Goal: Information Seeking & Learning: Learn about a topic

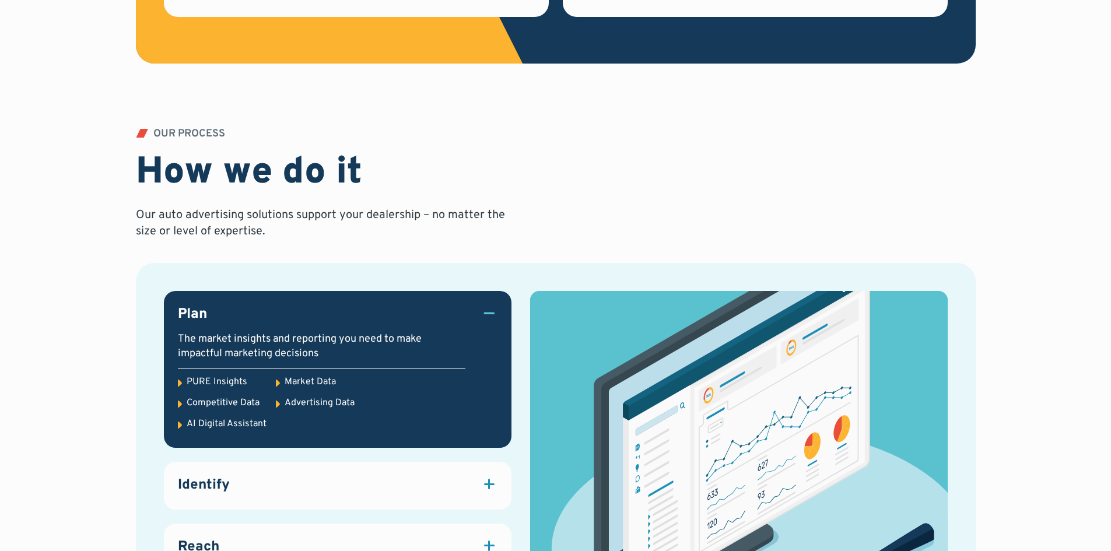
scroll to position [1575, 0]
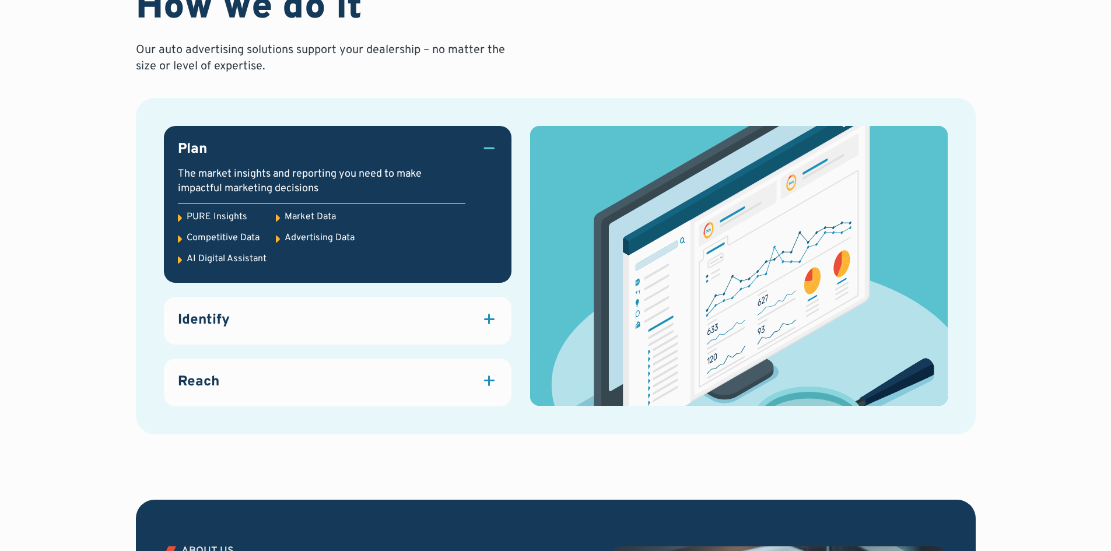
click at [216, 214] on div "PURE Insights" at bounding box center [217, 217] width 61 height 13
click at [178, 217] on icon at bounding box center [180, 218] width 4 height 7
click at [489, 316] on div at bounding box center [489, 319] width 2 height 10
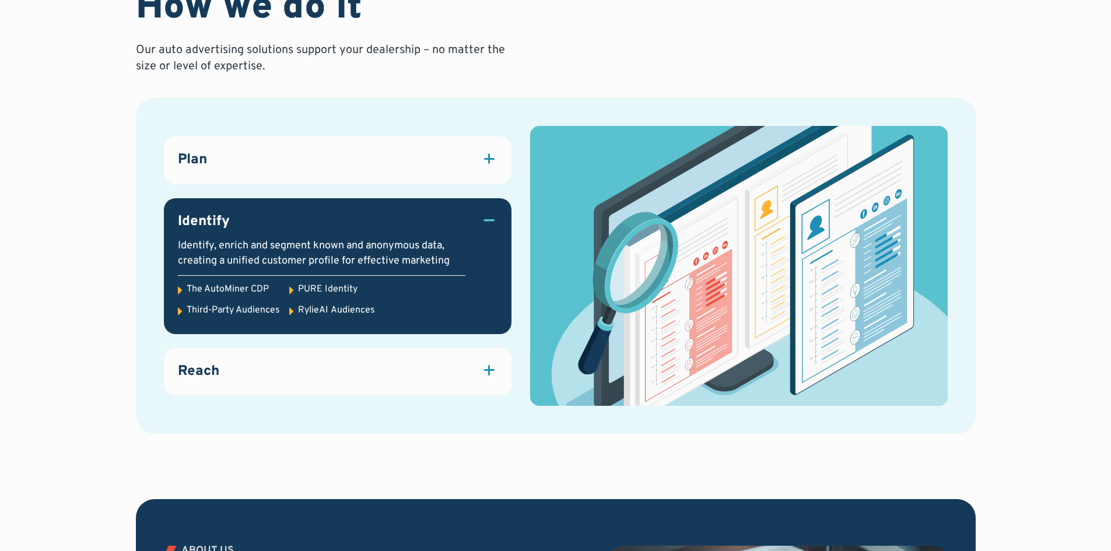
click at [489, 373] on div at bounding box center [489, 370] width 2 height 10
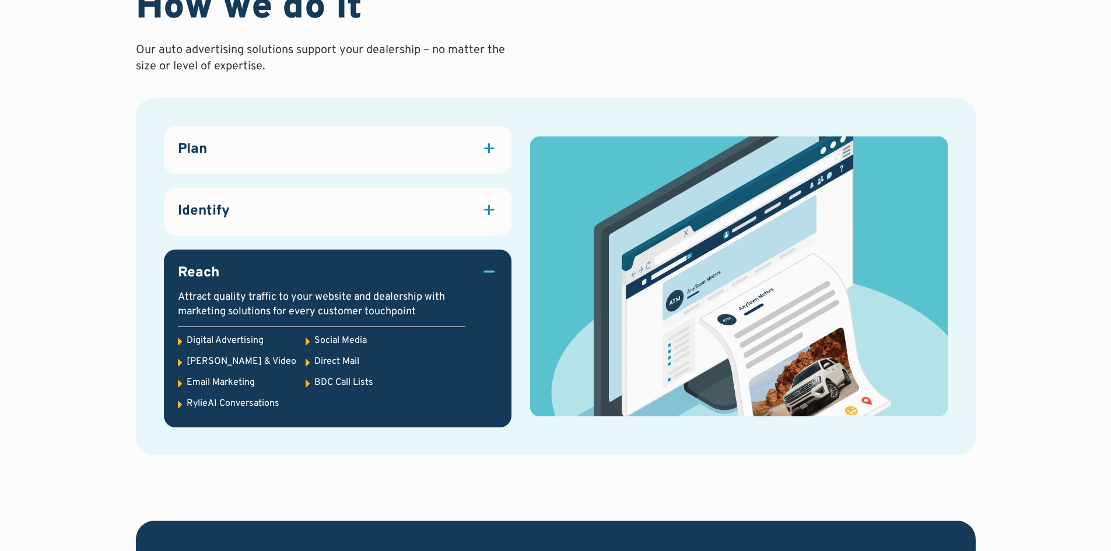
click at [486, 205] on div at bounding box center [489, 210] width 16 height 16
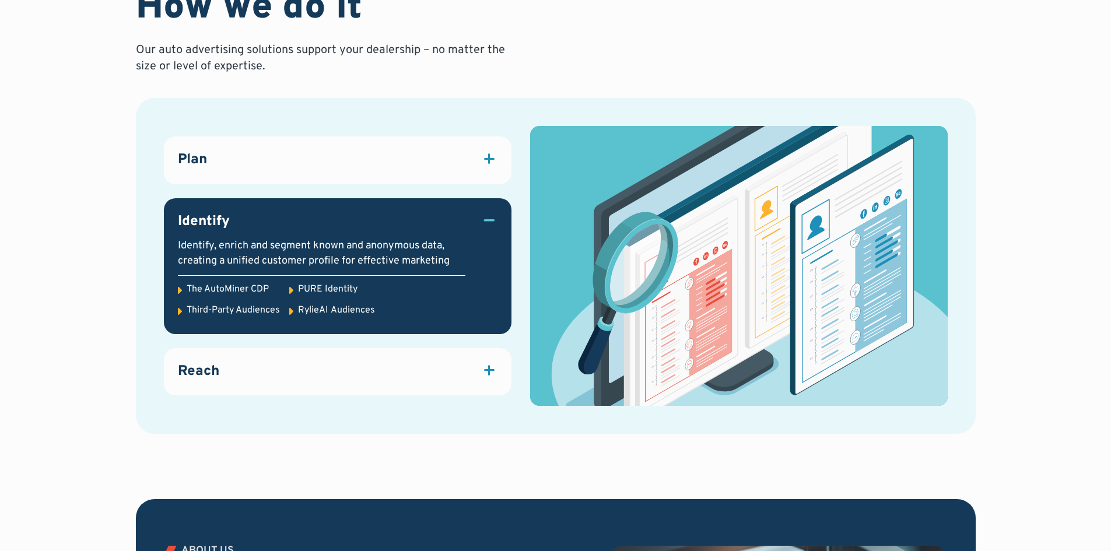
click at [484, 366] on div at bounding box center [489, 370] width 16 height 16
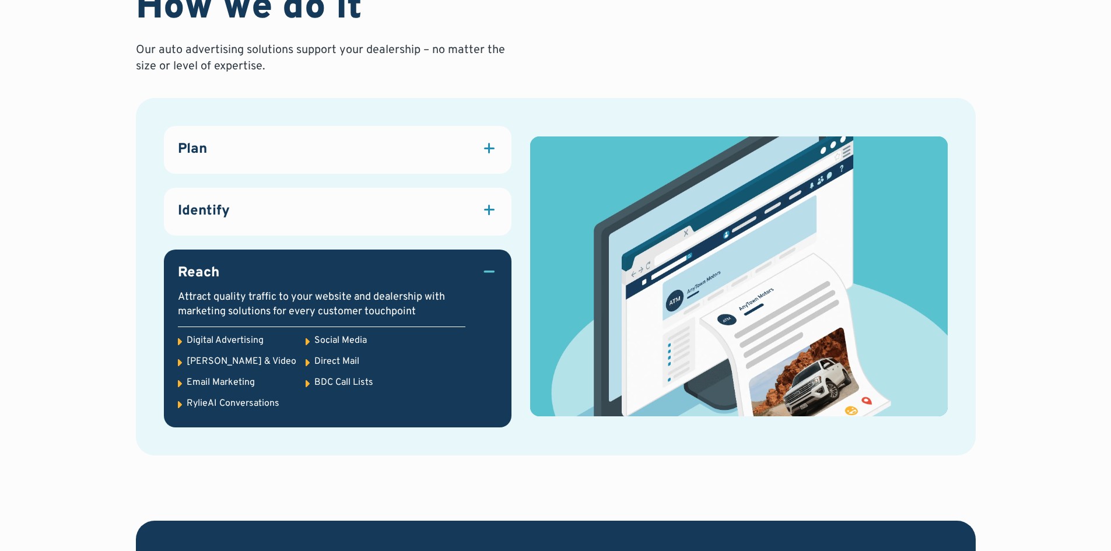
click at [323, 339] on div "Social Media" at bounding box center [340, 340] width 52 height 13
click at [485, 206] on div at bounding box center [489, 210] width 16 height 16
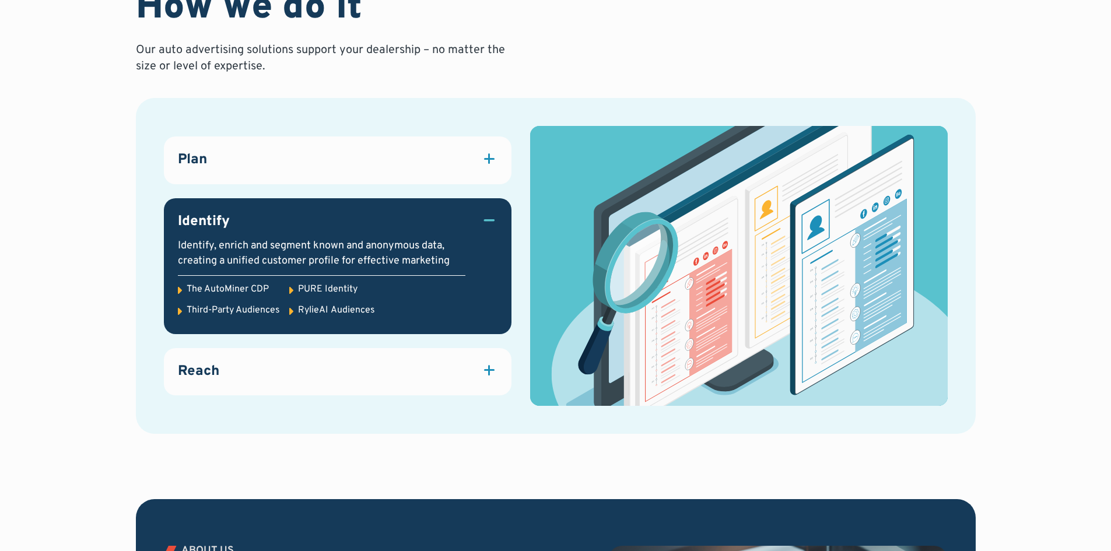
click at [485, 153] on div at bounding box center [489, 158] width 16 height 16
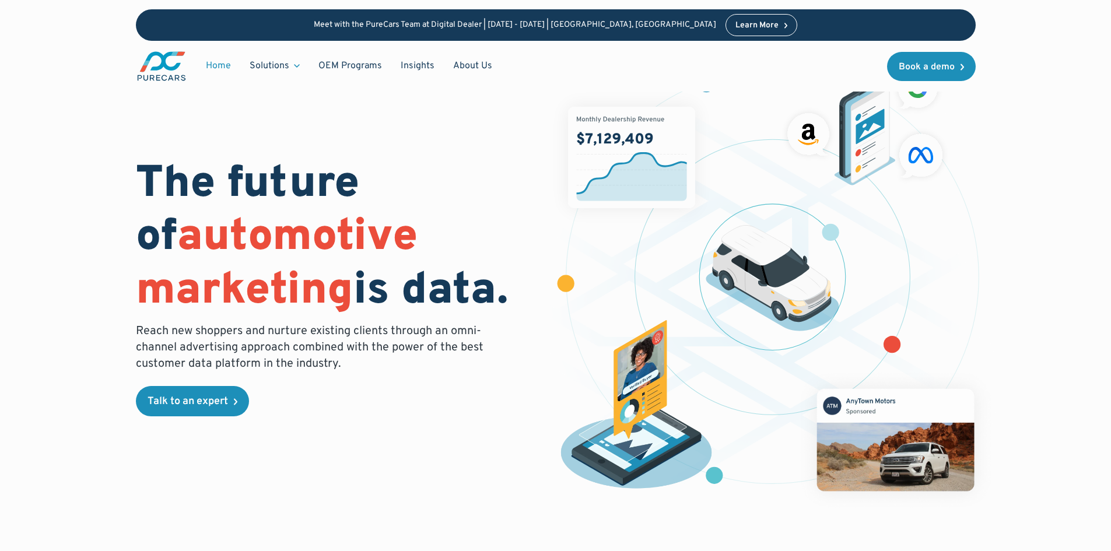
scroll to position [0, 0]
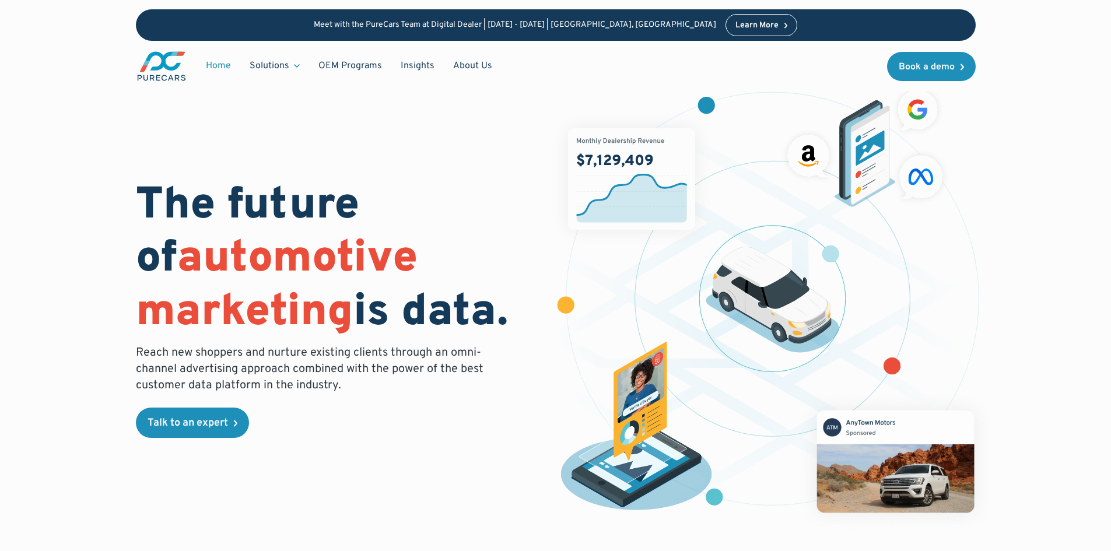
click at [157, 73] on img "main" at bounding box center [161, 66] width 51 height 32
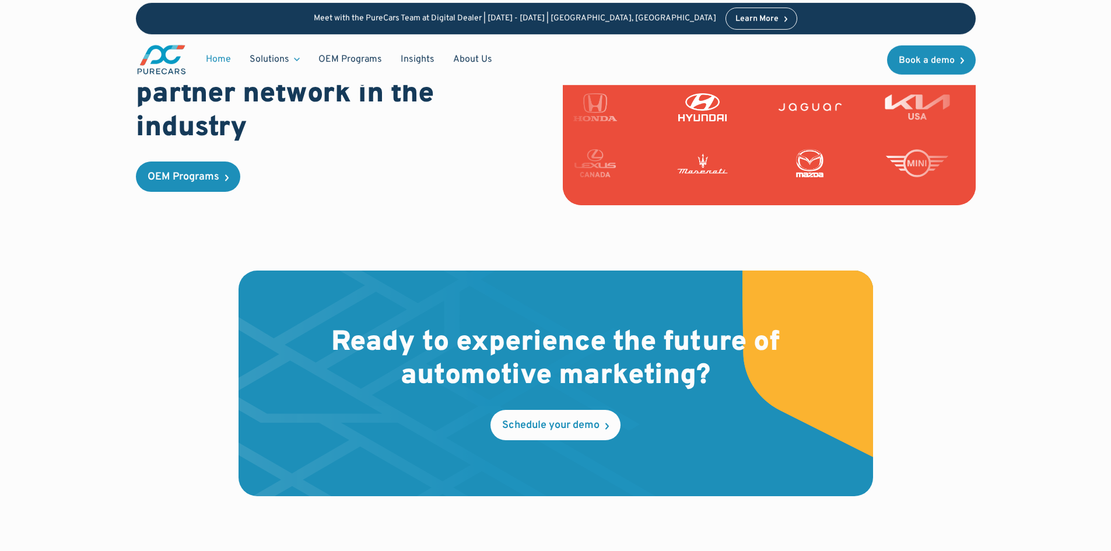
scroll to position [2916, 0]
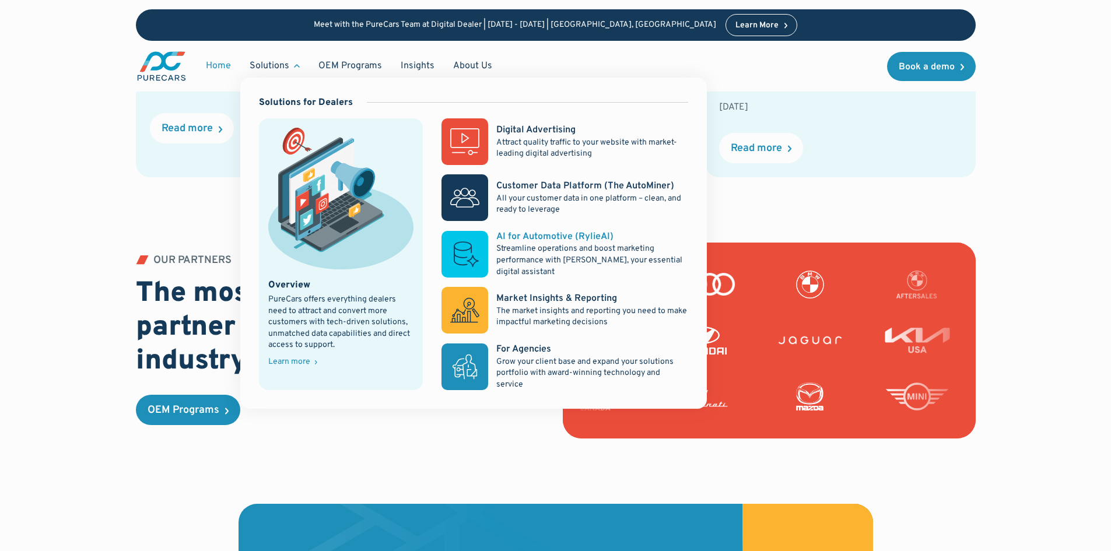
click at [470, 246] on rect at bounding box center [464, 254] width 47 height 47
